Goal: Navigation & Orientation: Find specific page/section

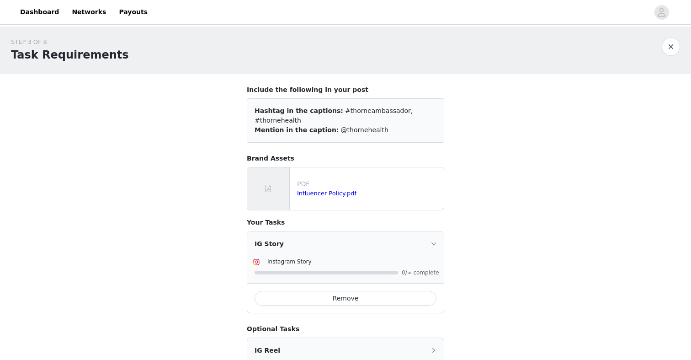
scroll to position [45, 0]
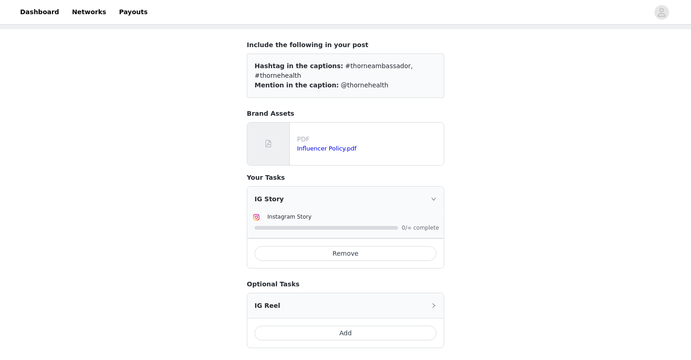
click at [331, 246] on button "Remove" at bounding box center [345, 253] width 182 height 15
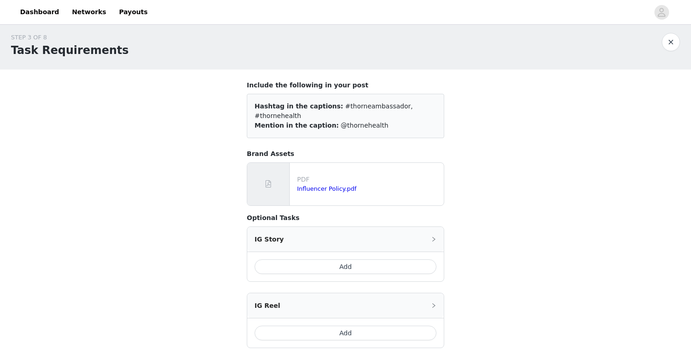
scroll to position [0, 0]
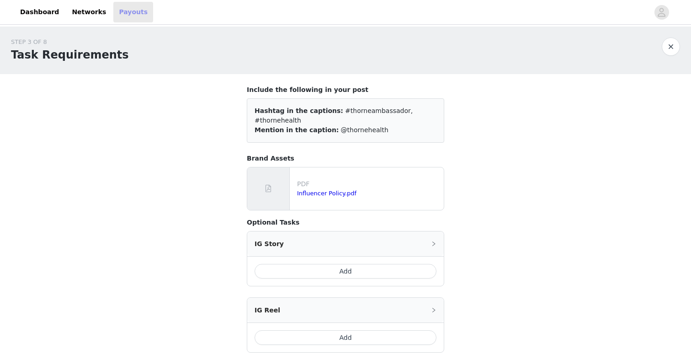
click at [120, 16] on link "Payouts" at bounding box center [133, 12] width 40 height 21
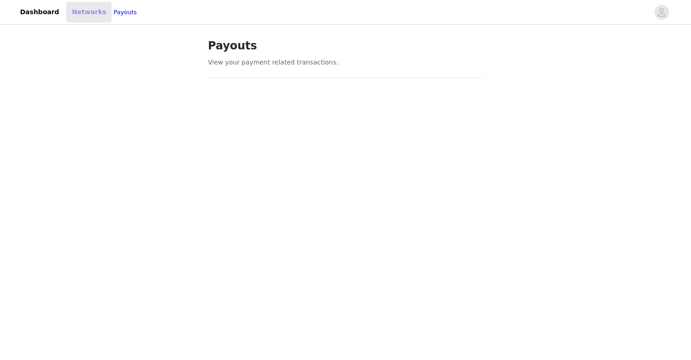
click at [66, 5] on link "Networks" at bounding box center [88, 12] width 45 height 21
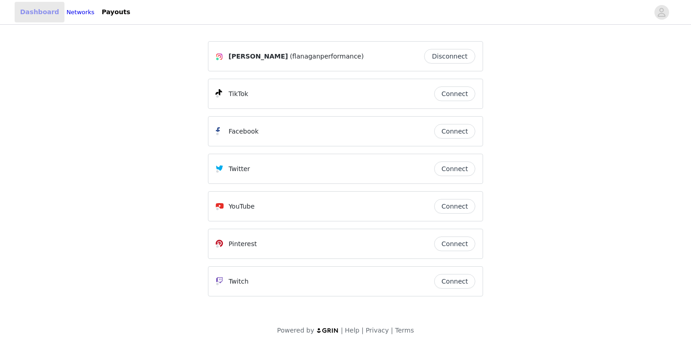
click at [36, 12] on link "Dashboard" at bounding box center [40, 12] width 50 height 21
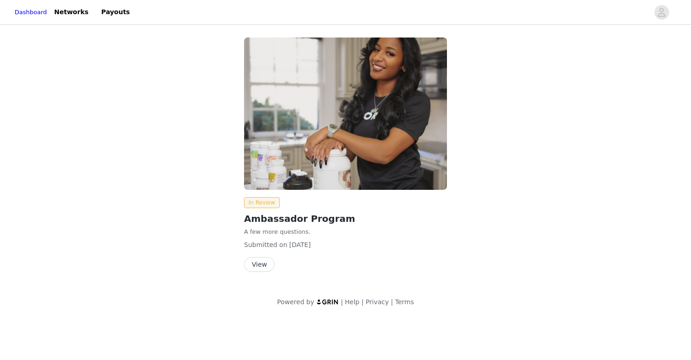
click at [263, 265] on button "View" at bounding box center [259, 264] width 31 height 15
